Goal: Information Seeking & Learning: Find specific fact

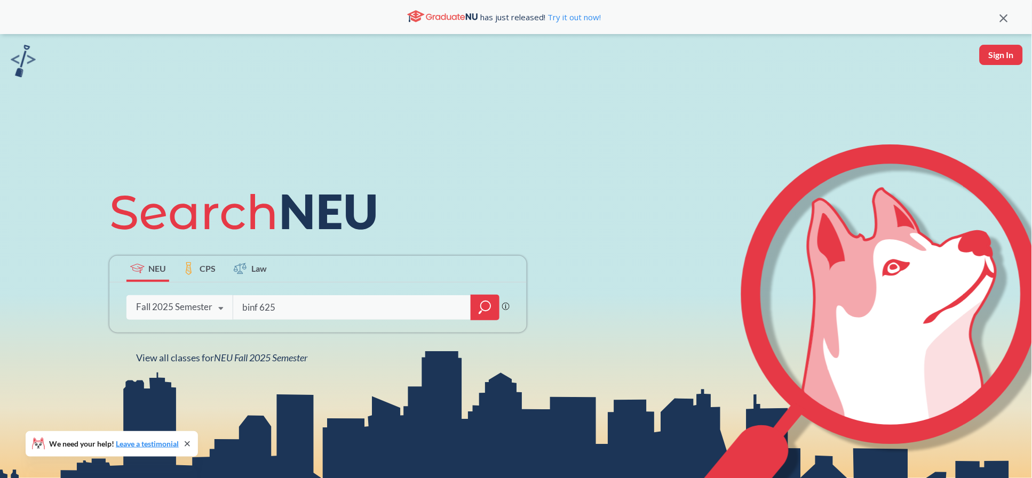
type input "binf 6250"
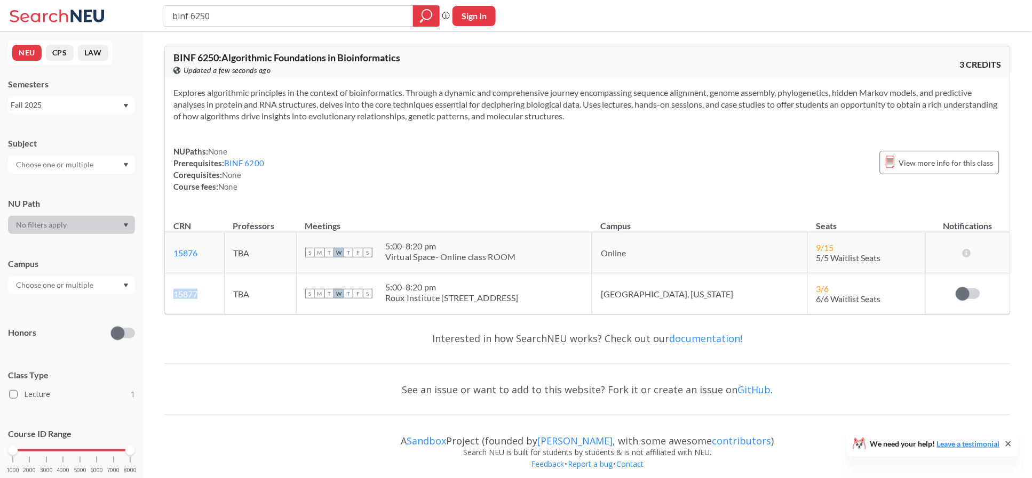
drag, startPoint x: 217, startPoint y: 294, endPoint x: 169, endPoint y: 298, distance: 47.6
click at [169, 298] on td "15877 View this section on Banner." at bounding box center [194, 294] width 59 height 41
copy link "15877"
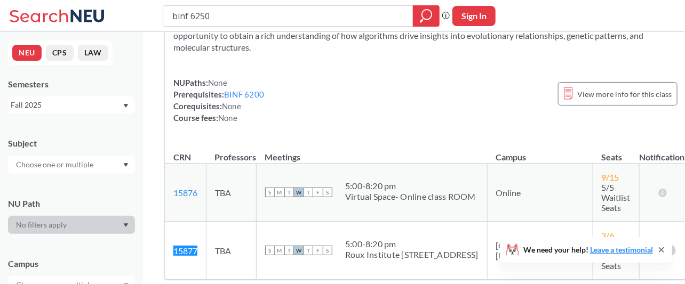
scroll to position [109, 0]
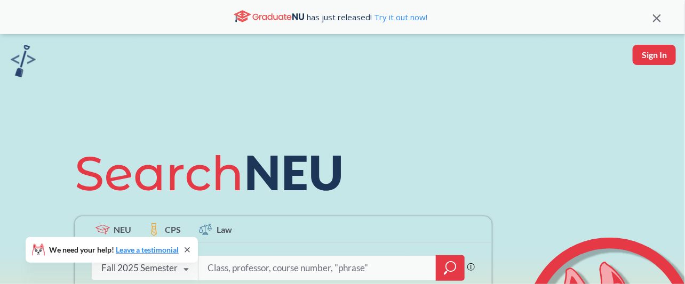
scroll to position [99, 0]
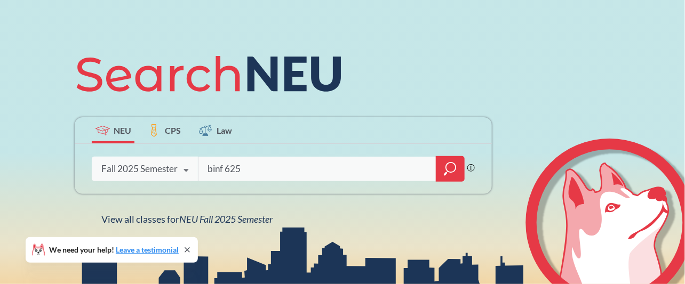
type input "binf 6250"
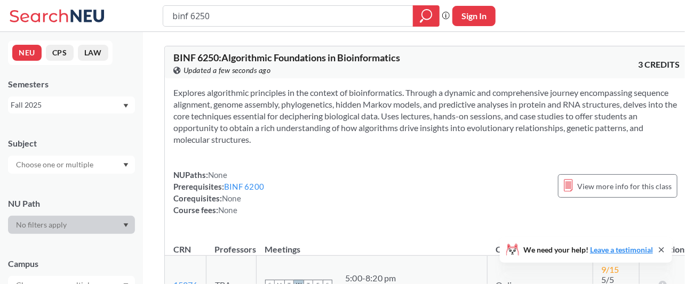
click at [347, 109] on section "Explores algorithmic principles in the context of bioinformatics. Through a dyn…" at bounding box center [426, 116] width 506 height 59
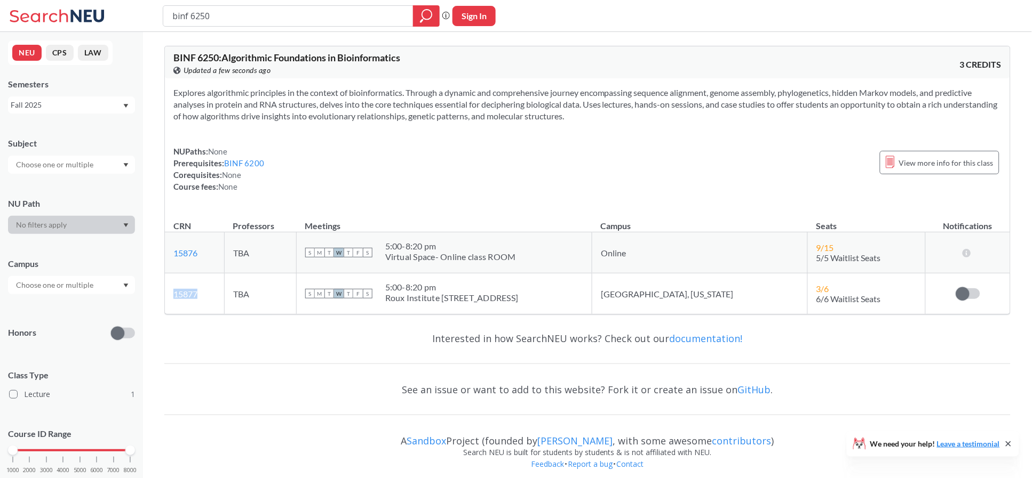
drag, startPoint x: 205, startPoint y: 302, endPoint x: 171, endPoint y: 299, distance: 34.3
click at [171, 284] on td "15877 View this section on Banner." at bounding box center [194, 294] width 59 height 41
copy link "15877"
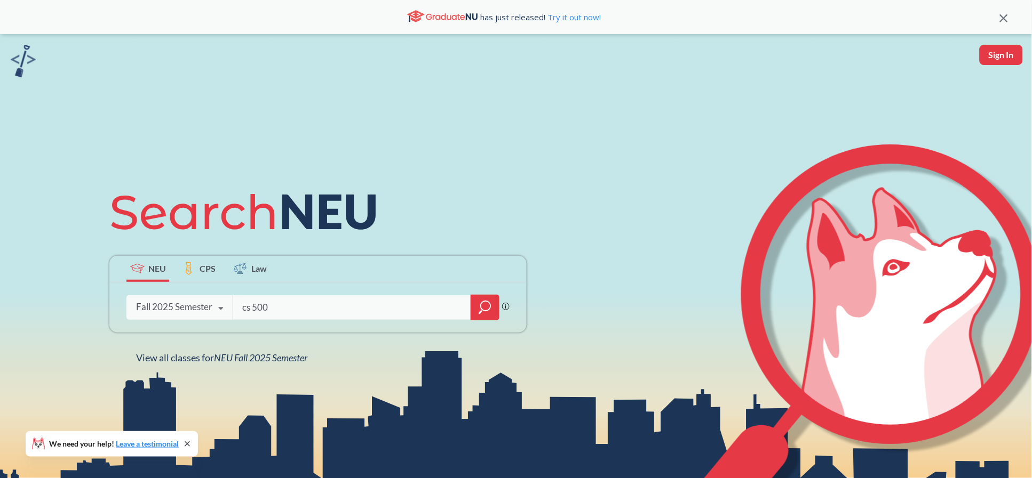
type input "cs 5001"
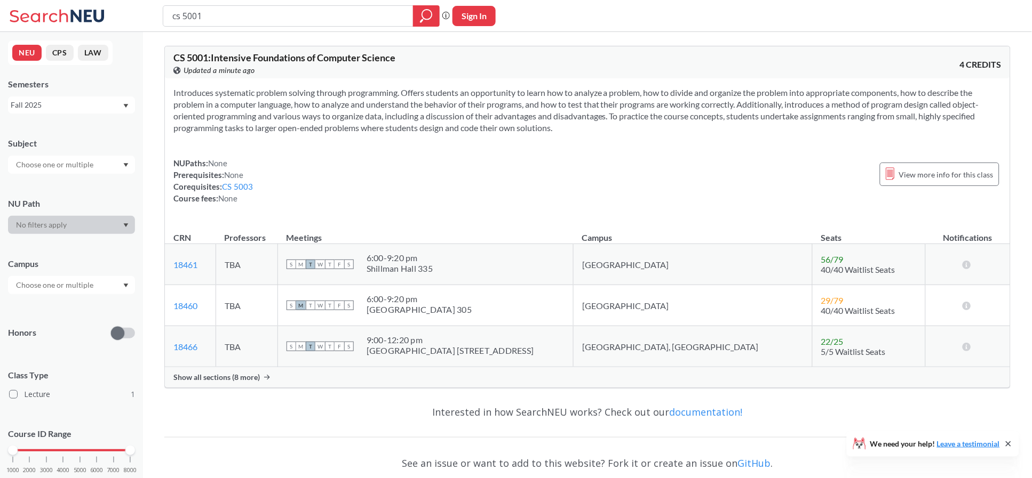
click at [258, 375] on span "Show all sections (8 more)" at bounding box center [216, 378] width 86 height 10
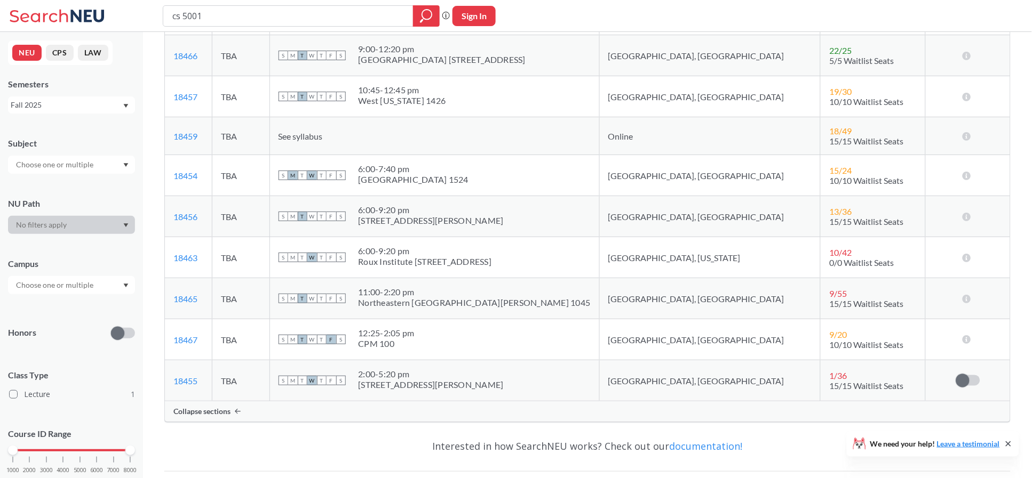
scroll to position [292, 0]
drag, startPoint x: 215, startPoint y: 254, endPoint x: 168, endPoint y: 252, distance: 47.0
click at [168, 252] on td "18463 View this section on Banner." at bounding box center [188, 257] width 47 height 41
copy link "18463"
click at [289, 13] on input "cs 5001" at bounding box center [288, 16] width 234 height 18
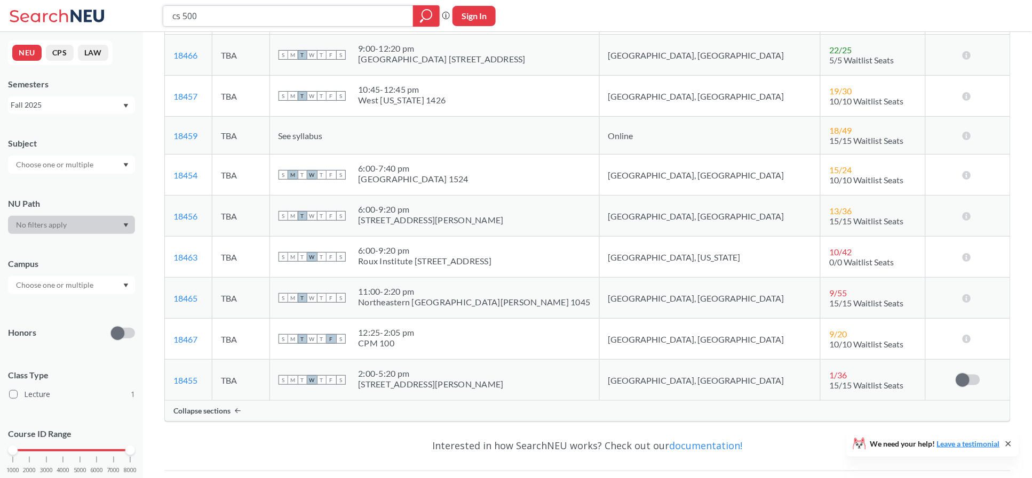
type input "cs 5003"
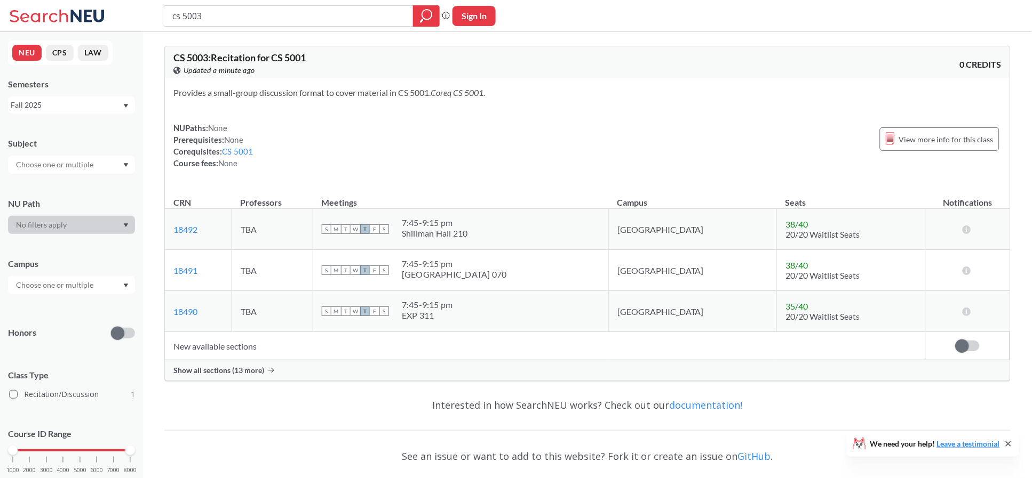
click at [227, 374] on span "Show all sections (13 more)" at bounding box center [218, 371] width 91 height 10
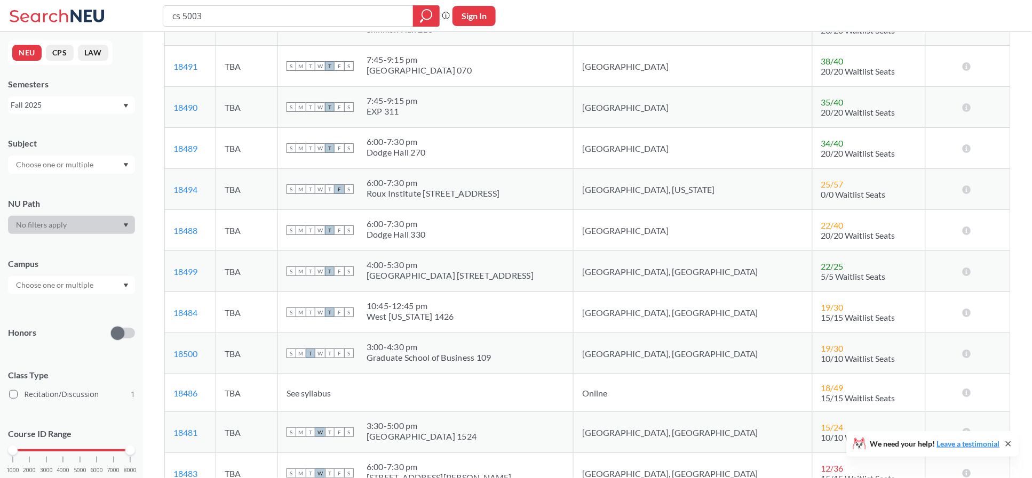
scroll to position [204, 0]
drag, startPoint x: 215, startPoint y: 187, endPoint x: 164, endPoint y: 189, distance: 51.2
click at [165, 189] on td "18494 View this section on Banner." at bounding box center [190, 190] width 51 height 41
click at [203, 183] on td "18494 View this section on Banner." at bounding box center [190, 190] width 51 height 41
drag, startPoint x: 207, startPoint y: 191, endPoint x: 172, endPoint y: 189, distance: 35.2
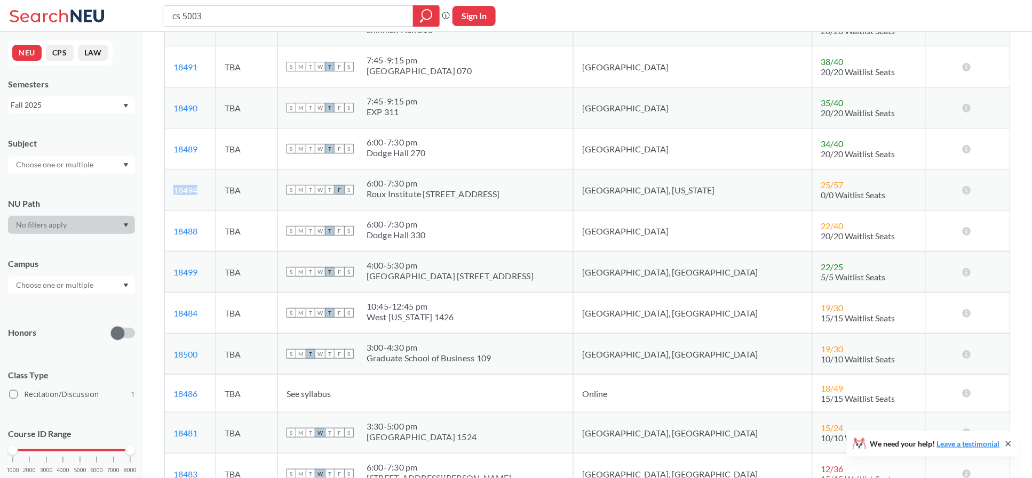
click at [172, 189] on td "18494 View this section on Banner." at bounding box center [190, 190] width 51 height 41
copy link "18494"
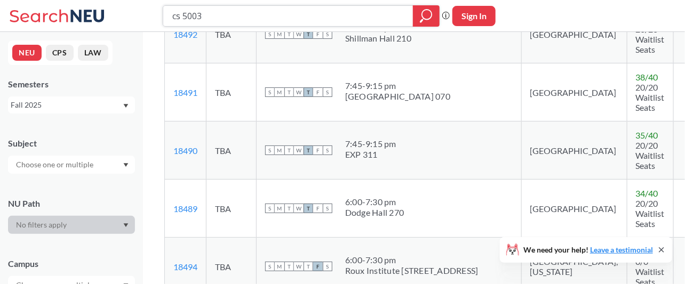
drag, startPoint x: 212, startPoint y: 21, endPoint x: 146, endPoint y: 19, distance: 66.7
click at [146, 19] on div "cs 5003 Phrase search guarantees the exact search appears in the results. Ex. I…" at bounding box center [342, 16] width 685 height 32
type input "BINF 6430"
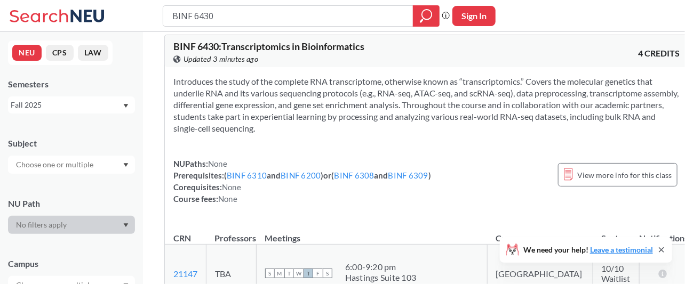
scroll to position [57, 0]
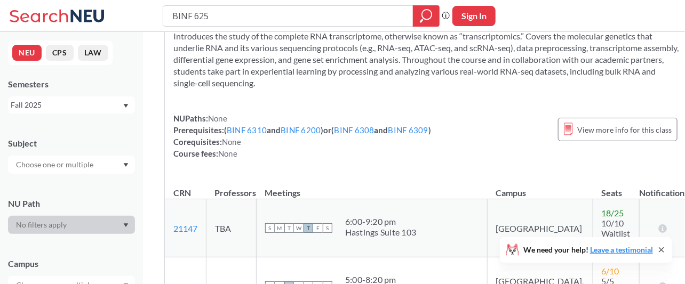
type input "BINF 6250"
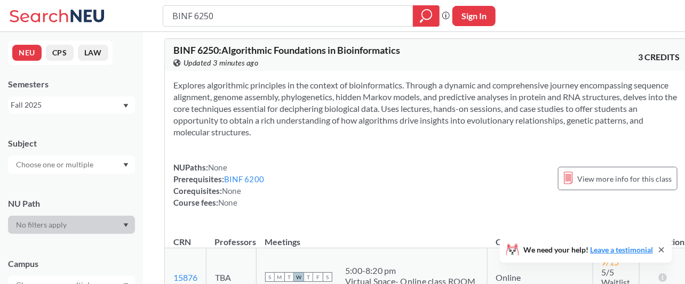
scroll to position [1, 0]
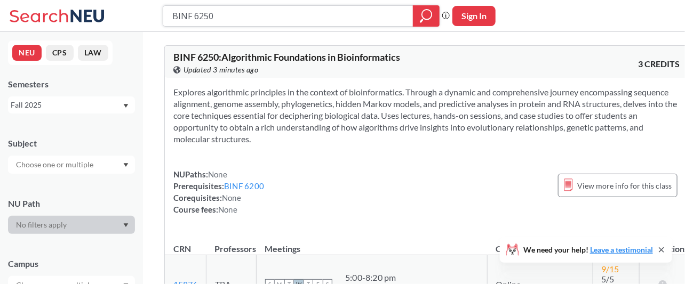
click at [230, 18] on input "BINF 6250" at bounding box center [288, 16] width 234 height 18
type input "B"
type input "math 7340"
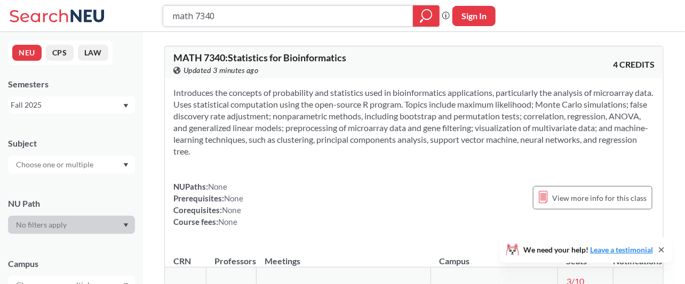
drag, startPoint x: 237, startPoint y: 19, endPoint x: 137, endPoint y: 10, distance: 100.7
click at [137, 10] on div "math 7340 Phrase search guarantees the exact search appears in the results. Ex.…" at bounding box center [342, 16] width 685 height 32
drag, startPoint x: 215, startPoint y: 18, endPoint x: 90, endPoint y: 16, distance: 125.3
click at [90, 16] on div "cs Phrase search guarantees the exact search appears in the results. Ex. If you…" at bounding box center [342, 16] width 685 height 32
type input "binf 6250"
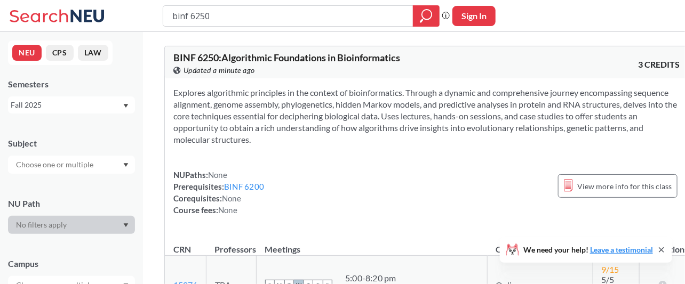
drag, startPoint x: 418, startPoint y: 143, endPoint x: 169, endPoint y: 53, distance: 264.9
click at [169, 53] on div "BINF 6250 : Algorithmic Foundations in Bioinformatics View this course on Banne…" at bounding box center [426, 209] width 524 height 326
copy div "BINF 6250 : Algorithmic Foundations in Bioinformatics View this course on Banne…"
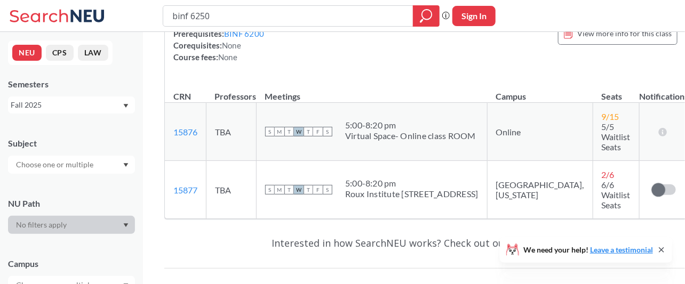
scroll to position [153, 0]
